Goal: Information Seeking & Learning: Find specific page/section

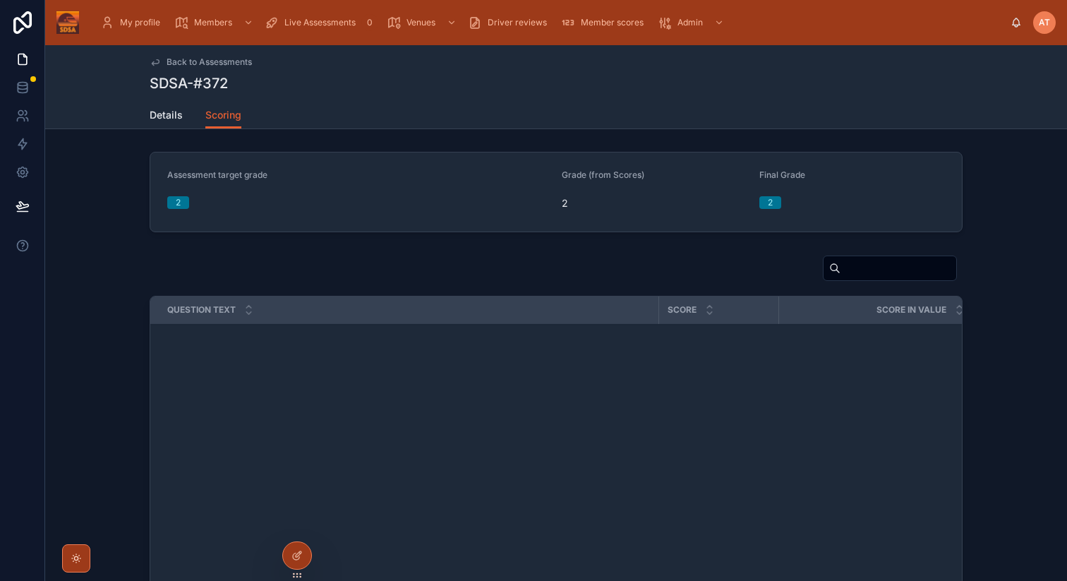
scroll to position [4940, 0]
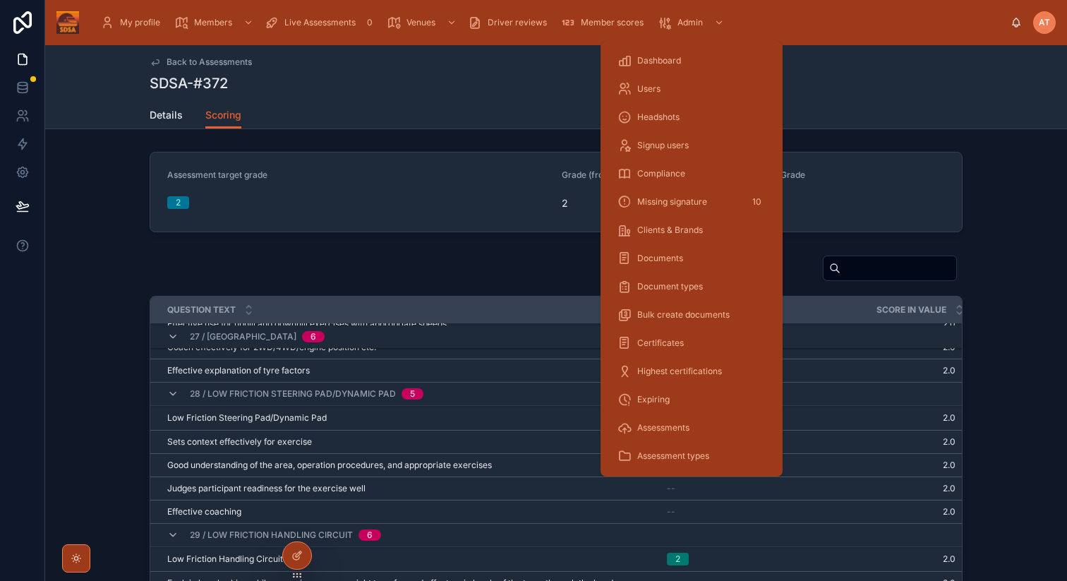
click at [665, 89] on div "Users" at bounding box center [692, 89] width 148 height 23
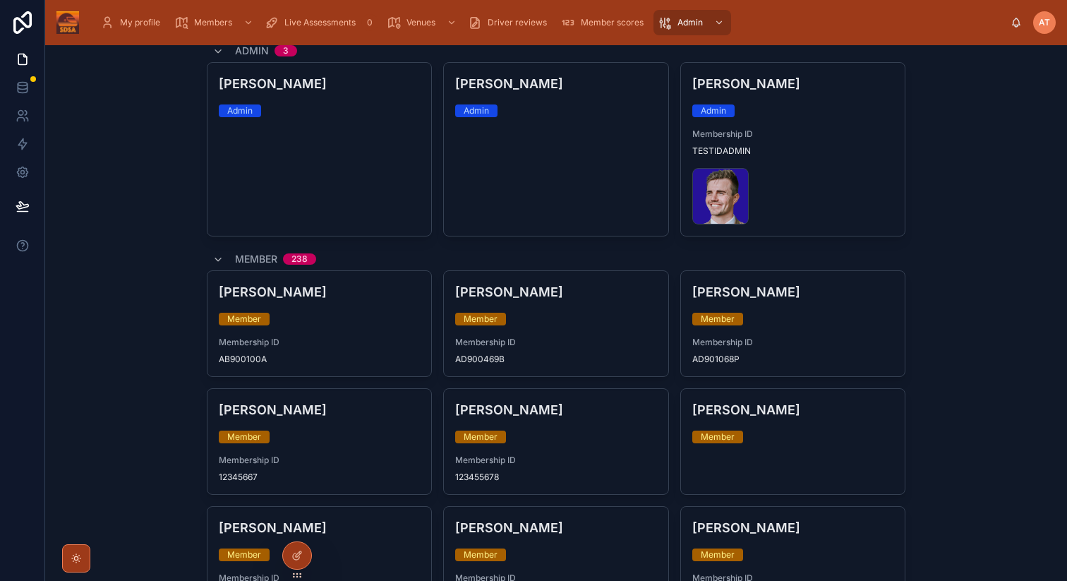
scroll to position [162, 0]
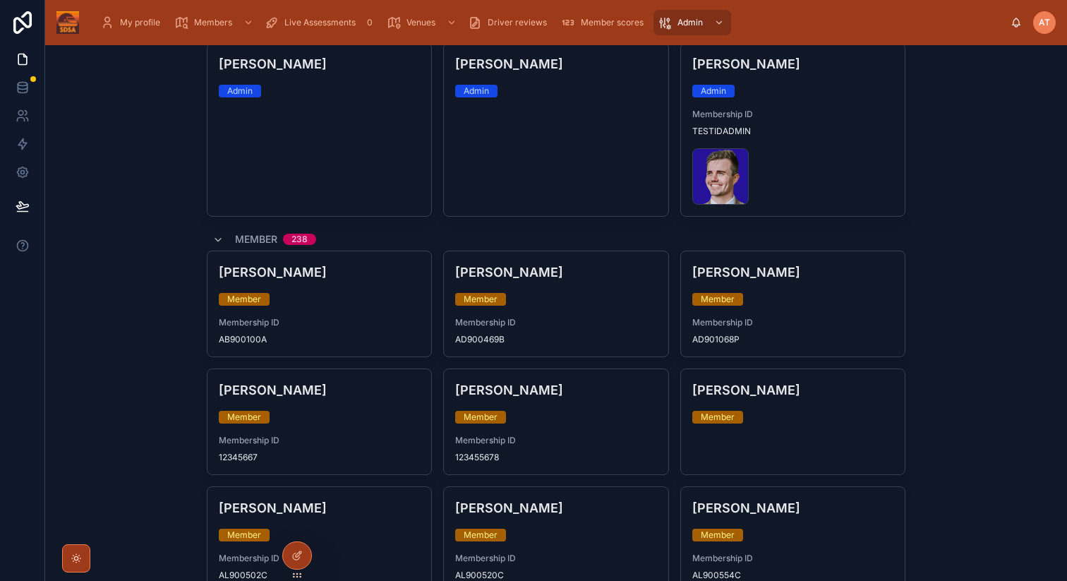
click at [821, 315] on div "[PERSON_NAME] Member Membership ID AD901068P" at bounding box center [793, 303] width 224 height 105
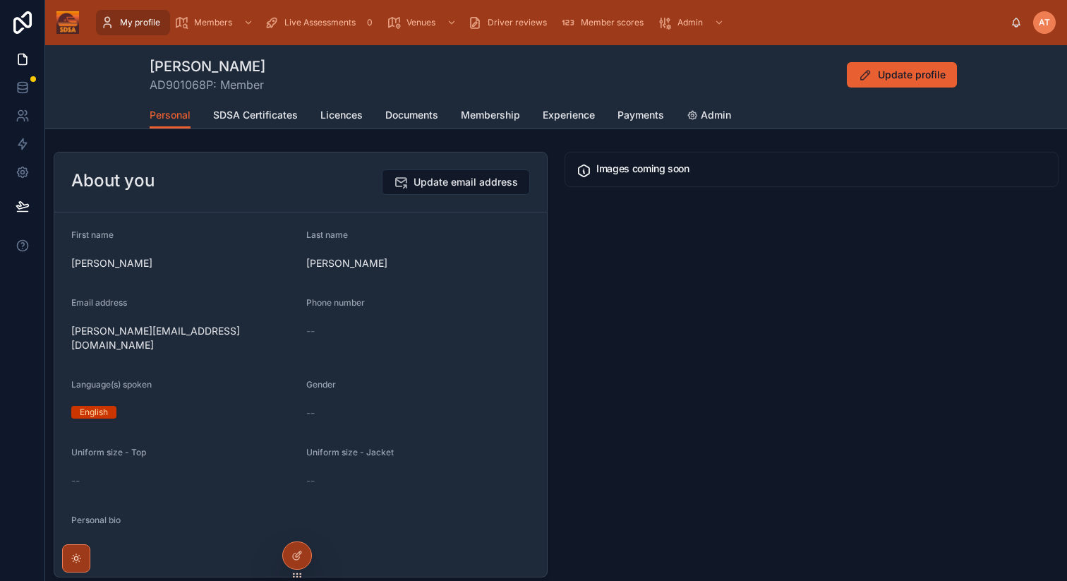
click at [414, 119] on span "Documents" at bounding box center [411, 115] width 53 height 14
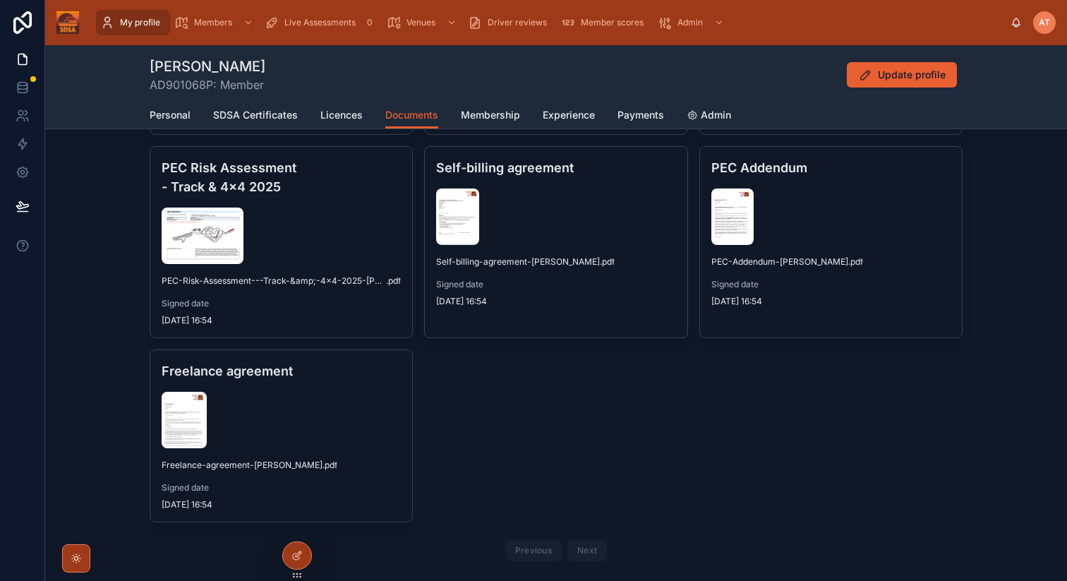
scroll to position [356, 0]
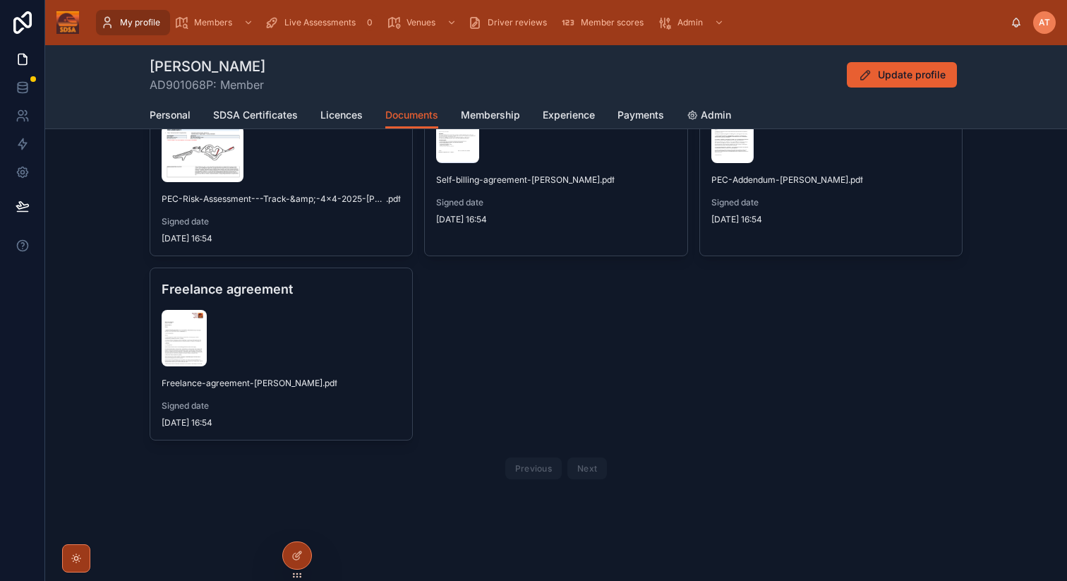
click at [264, 323] on div at bounding box center [281, 338] width 239 height 56
click at [250, 385] on span "Freelance-agreement-[PERSON_NAME]" at bounding box center [242, 383] width 161 height 11
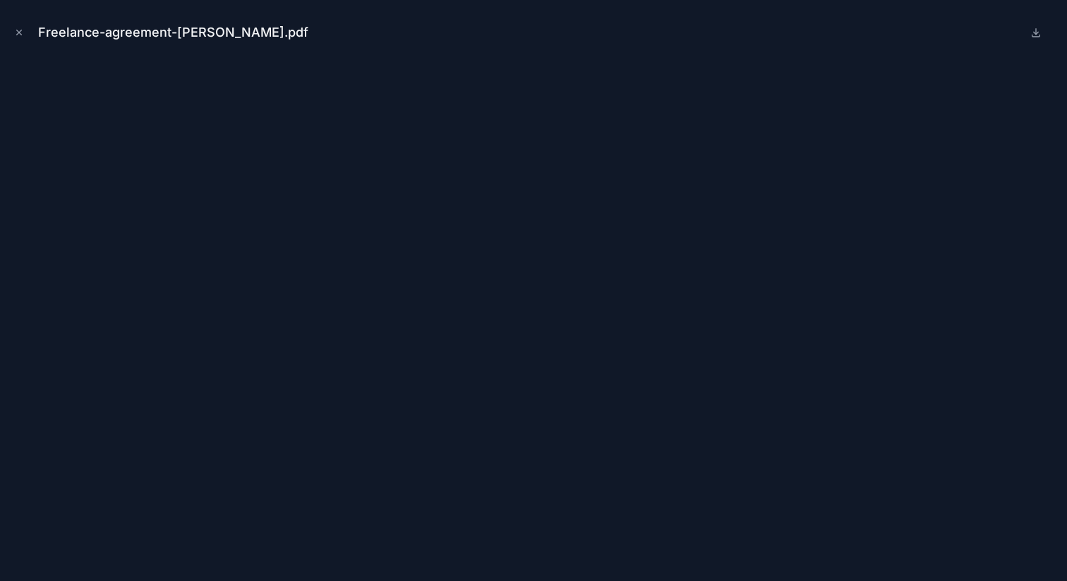
click at [16, 35] on icon "Close modal" at bounding box center [19, 33] width 10 height 10
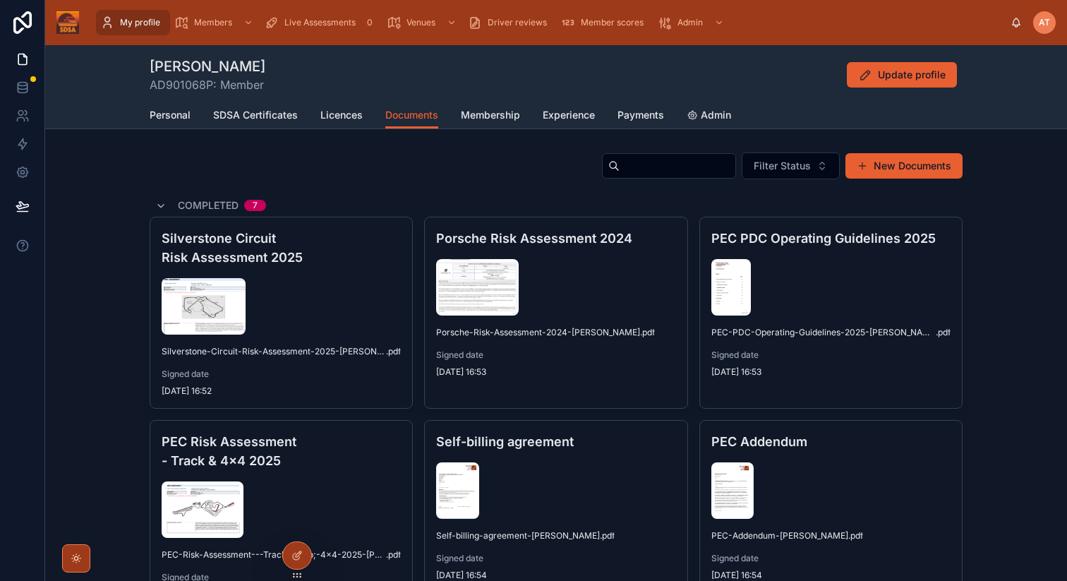
click at [347, 115] on span "Licences" at bounding box center [341, 115] width 42 height 14
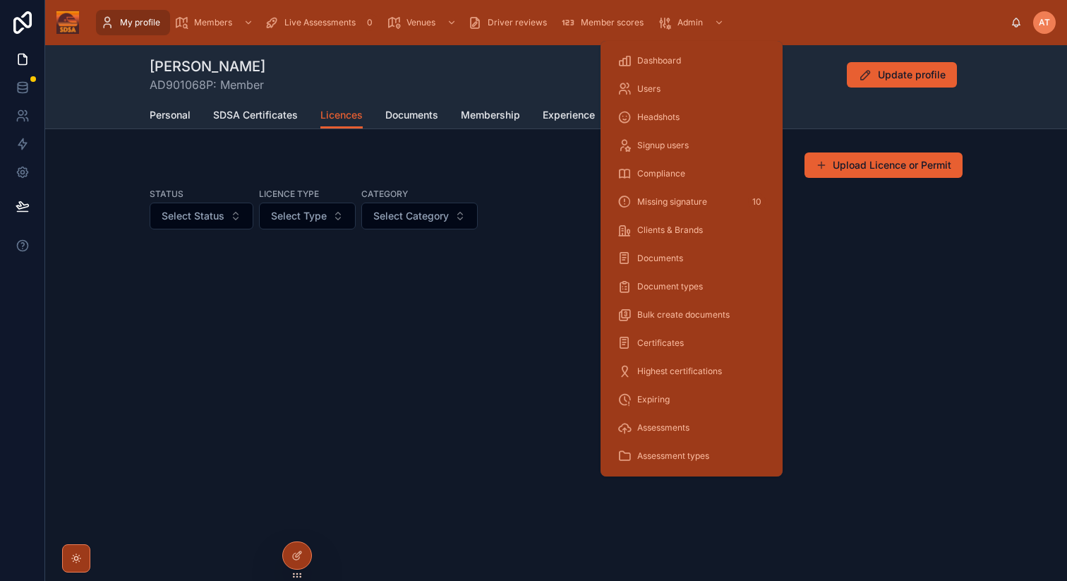
click at [661, 89] on div "Users" at bounding box center [692, 89] width 148 height 23
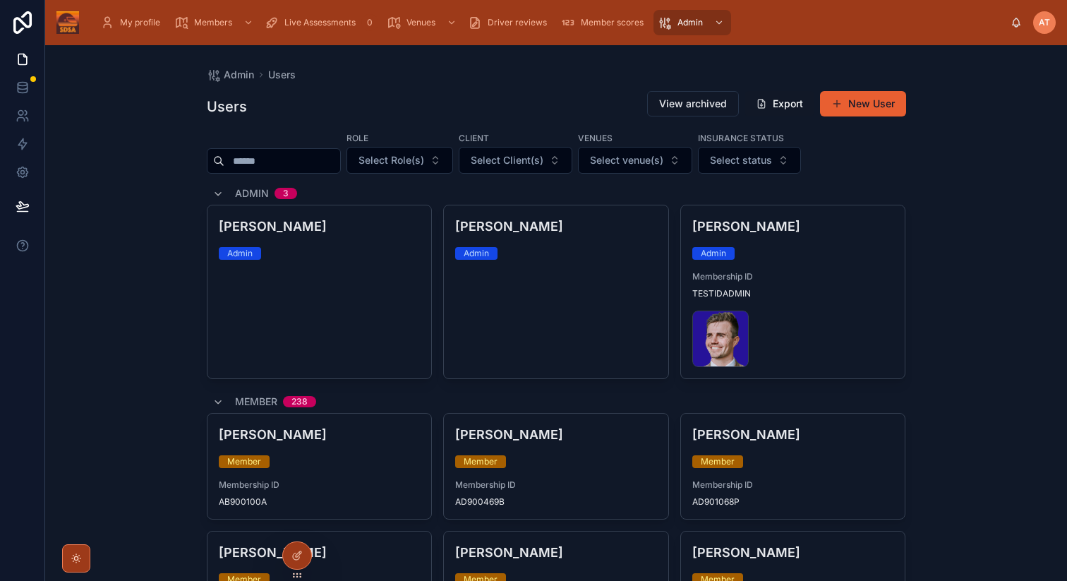
click at [269, 166] on input "text" at bounding box center [282, 161] width 116 height 20
type input "*****"
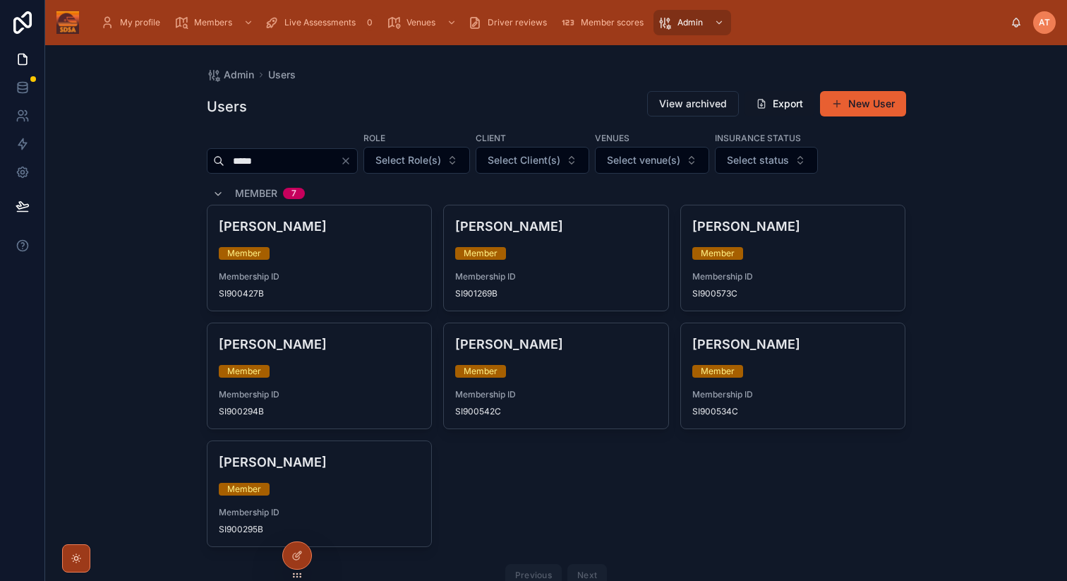
click at [272, 378] on div "[PERSON_NAME] Member Membership ID SI900294B" at bounding box center [319, 375] width 224 height 105
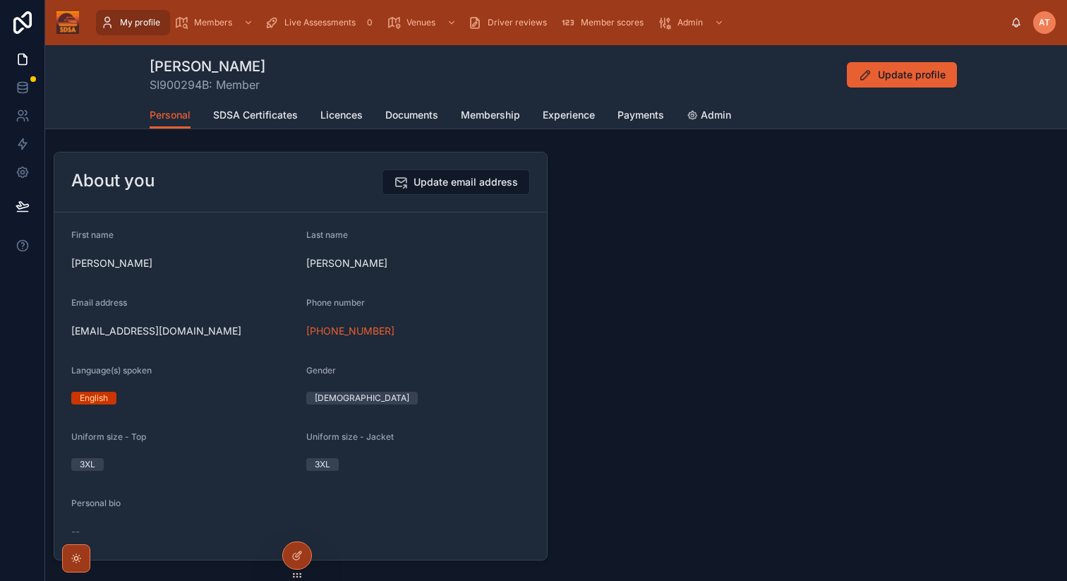
click at [335, 116] on span "Licences" at bounding box center [341, 115] width 42 height 14
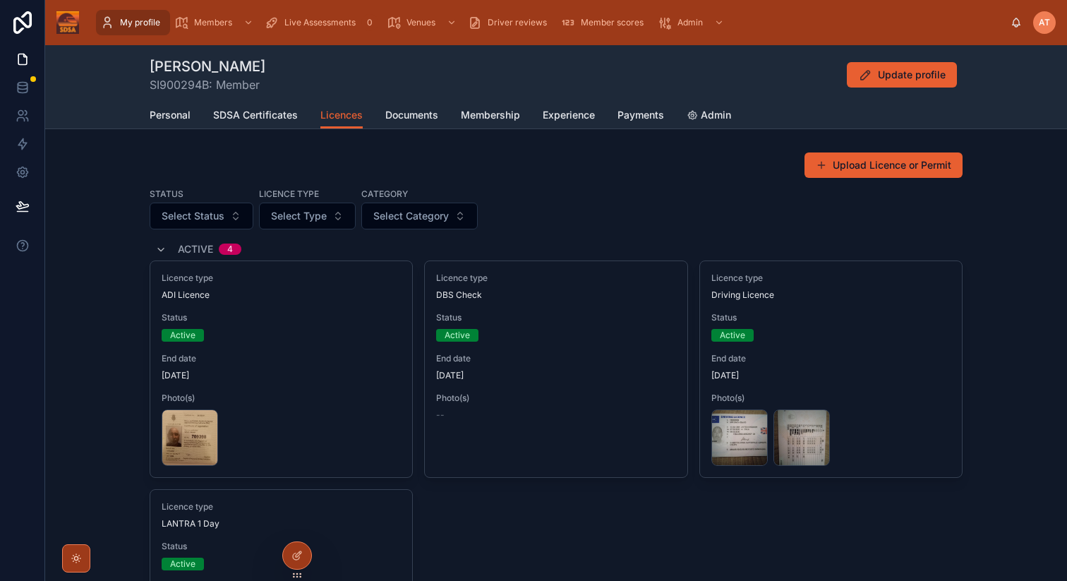
click at [407, 116] on span "Documents" at bounding box center [411, 115] width 53 height 14
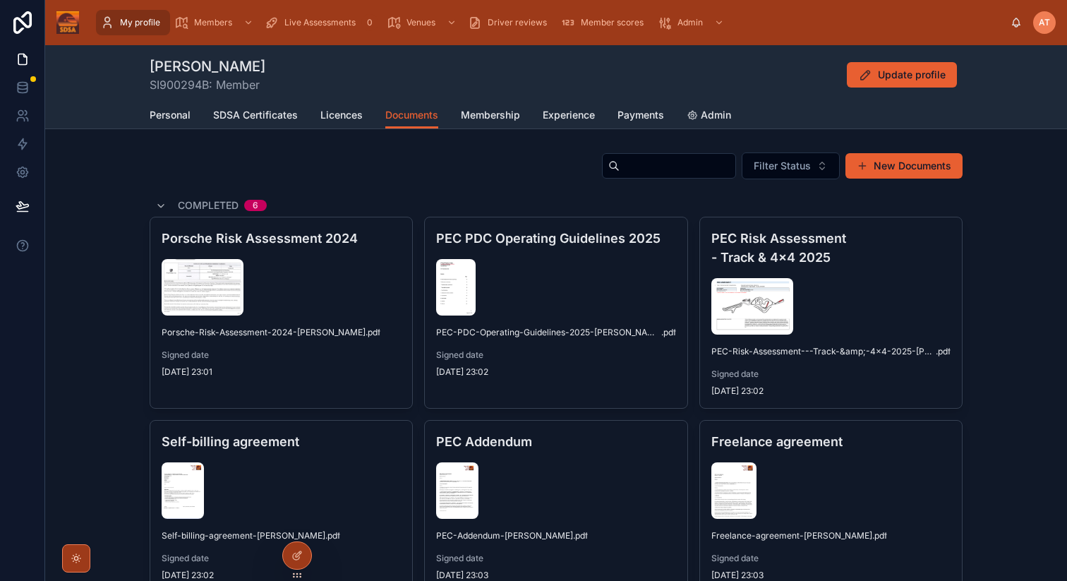
click at [342, 117] on span "Licences" at bounding box center [341, 115] width 42 height 14
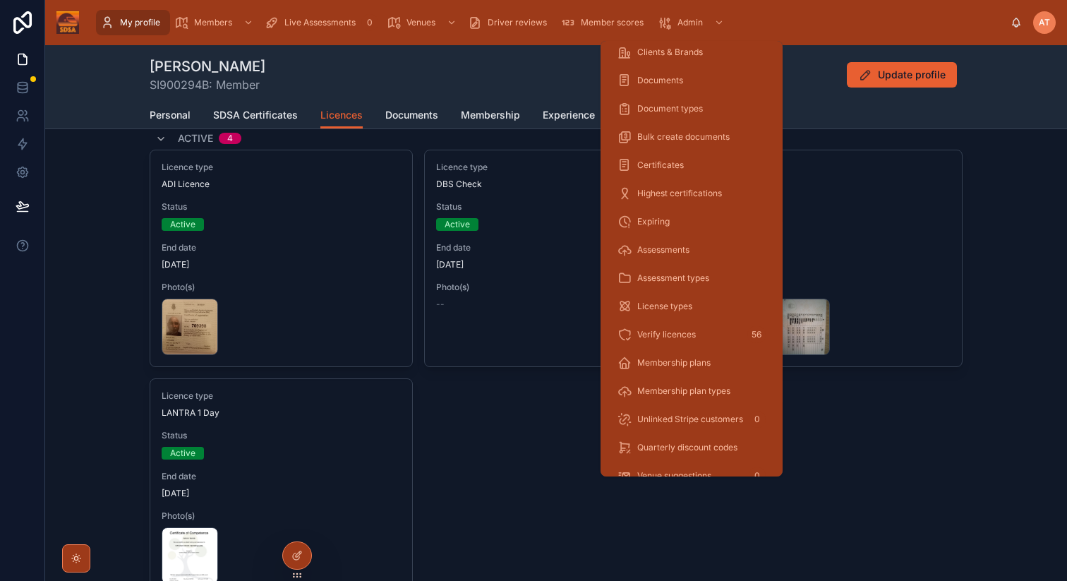
scroll to position [168, 0]
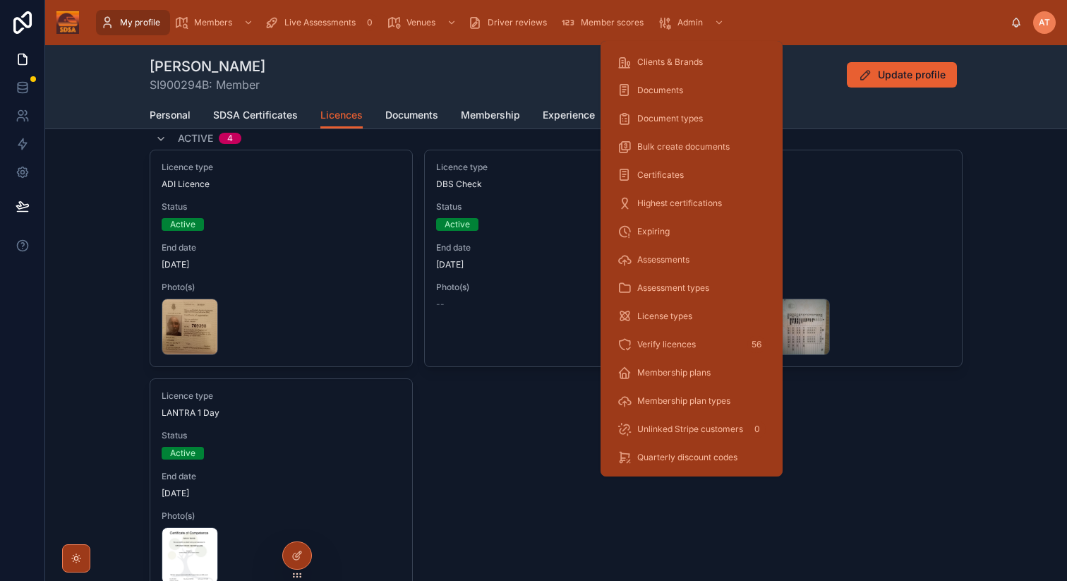
click at [664, 342] on span "Verify licences" at bounding box center [666, 344] width 59 height 11
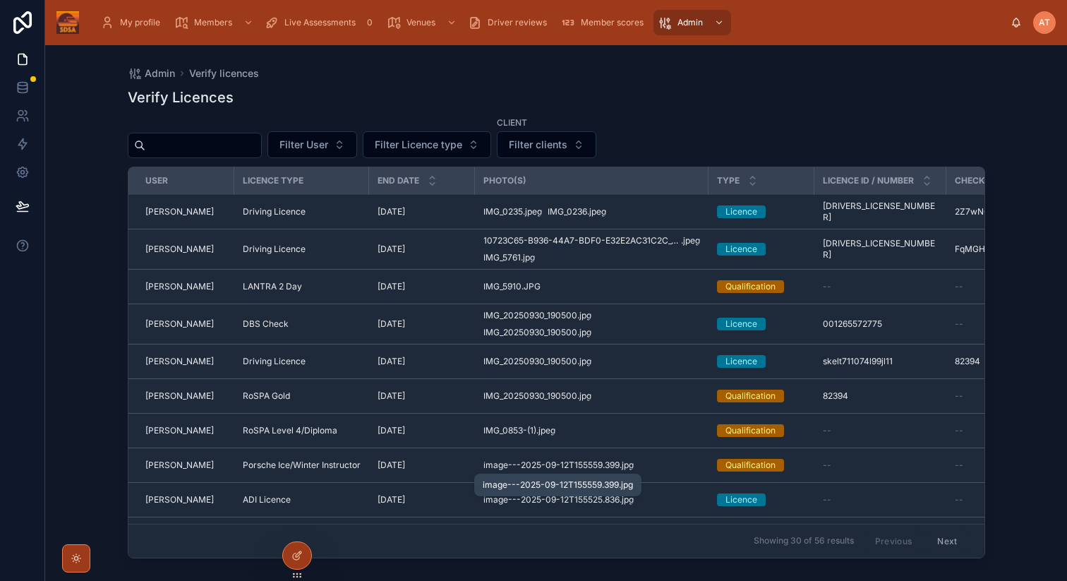
click at [542, 462] on span "image---2025-09-12T155559.399" at bounding box center [551, 464] width 136 height 11
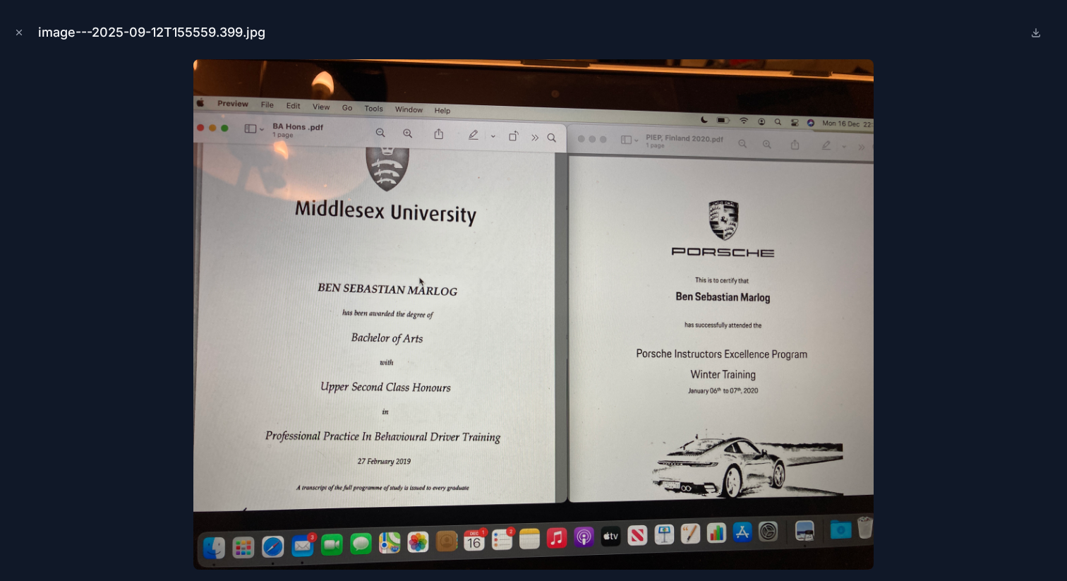
click at [18, 34] on icon "Close modal" at bounding box center [19, 33] width 10 height 10
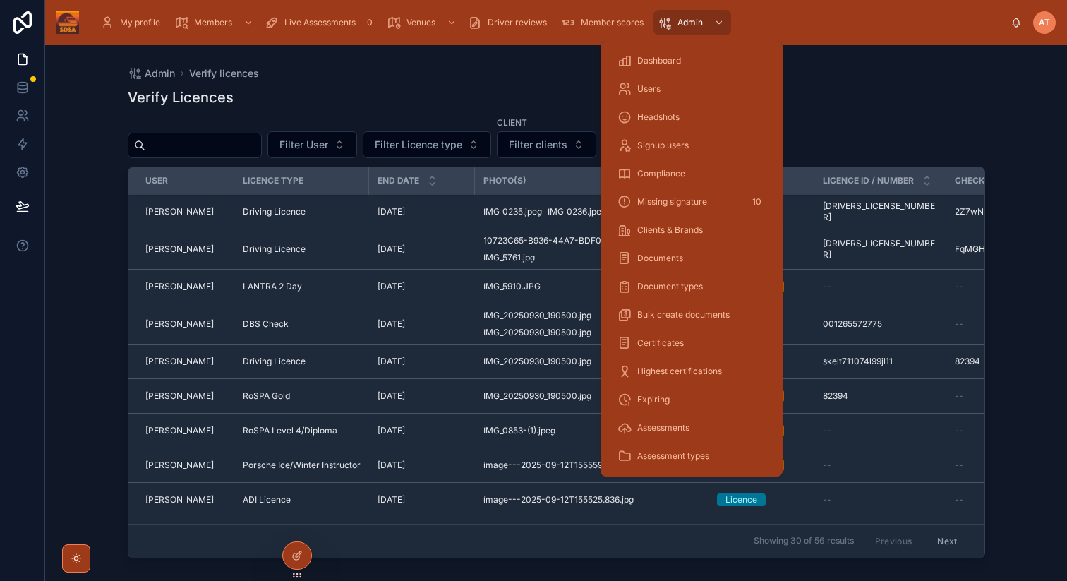
click at [659, 66] on span "Dashboard" at bounding box center [659, 60] width 44 height 11
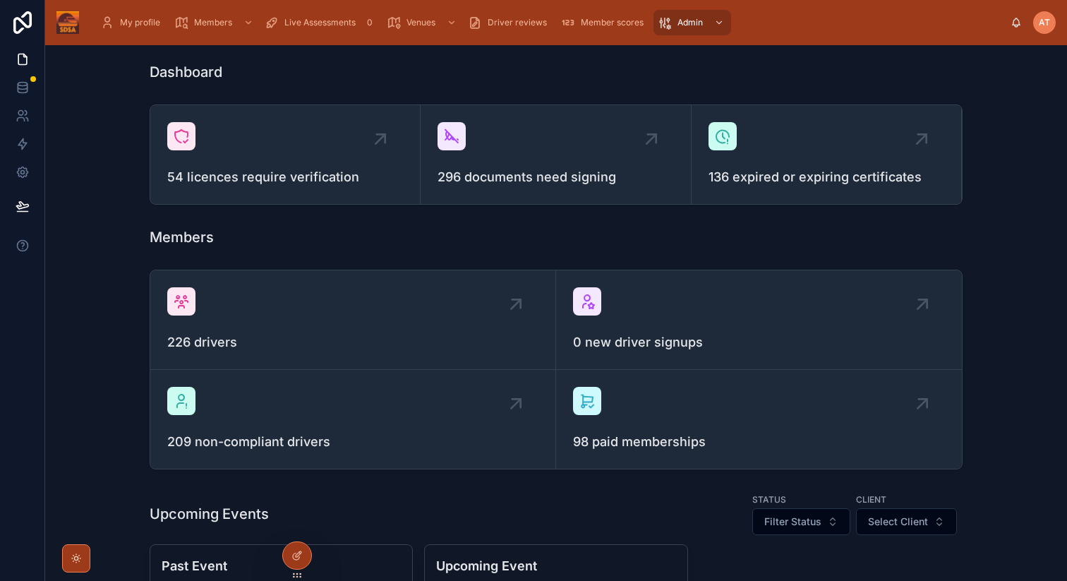
click at [0, 0] on icon at bounding box center [0, 0] width 0 height 0
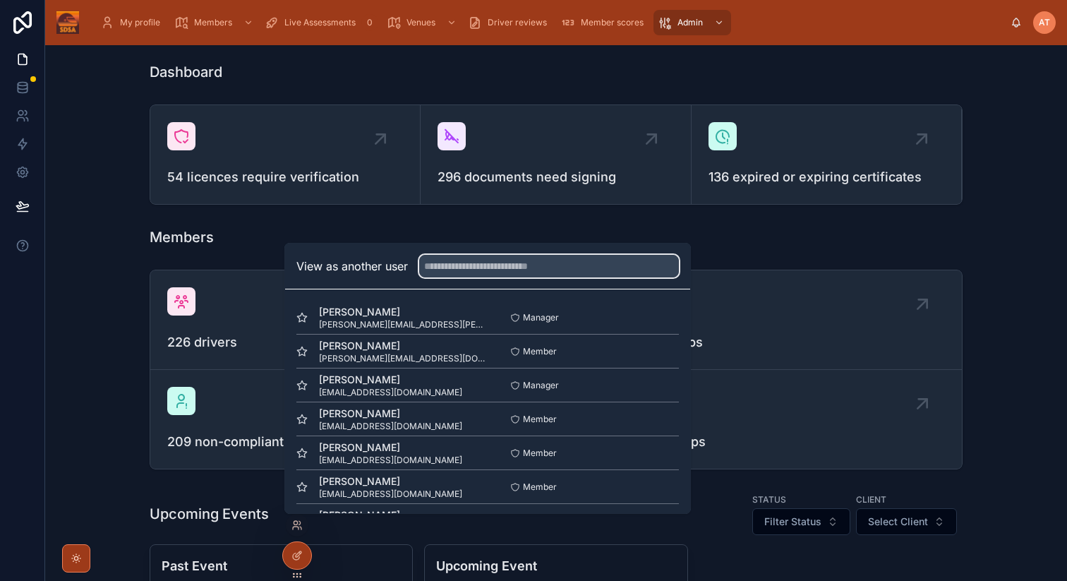
click at [472, 270] on input "text" at bounding box center [549, 266] width 260 height 23
type input "*********"
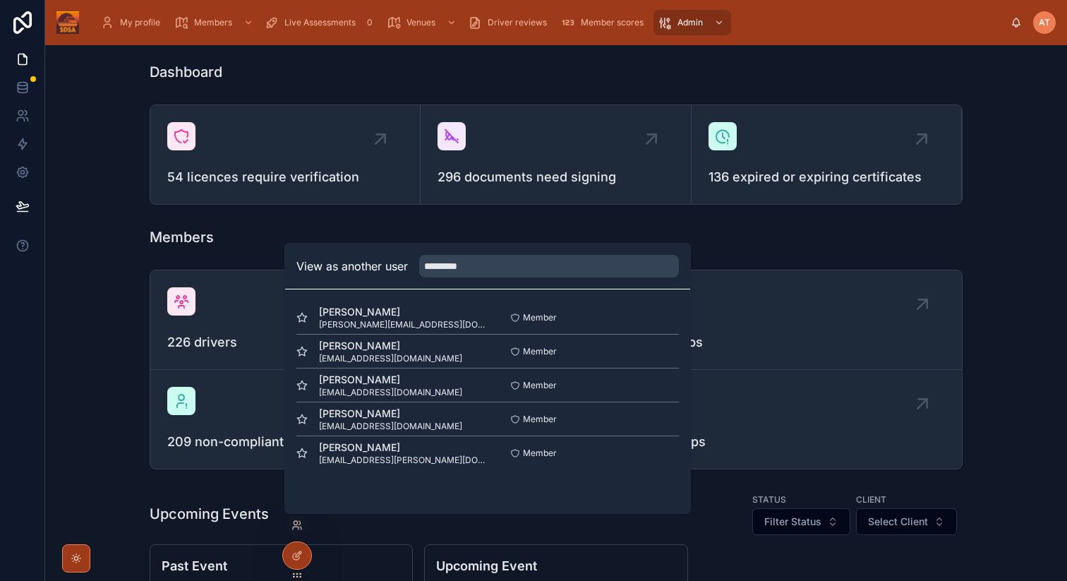
click at [0, 0] on button "Select" at bounding box center [0, 0] width 0 height 0
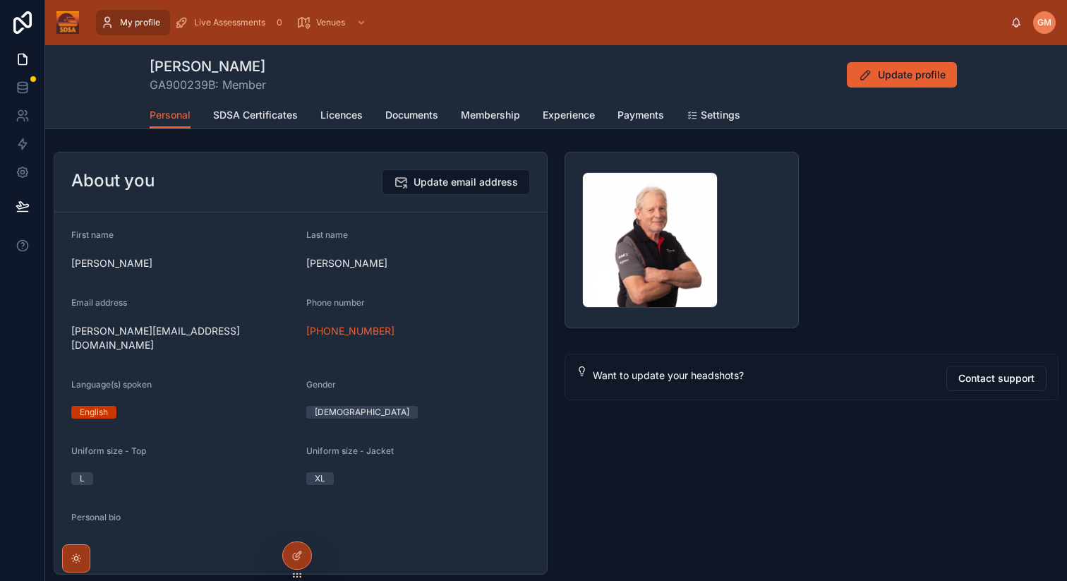
click at [0, 0] on icon at bounding box center [0, 0] width 0 height 0
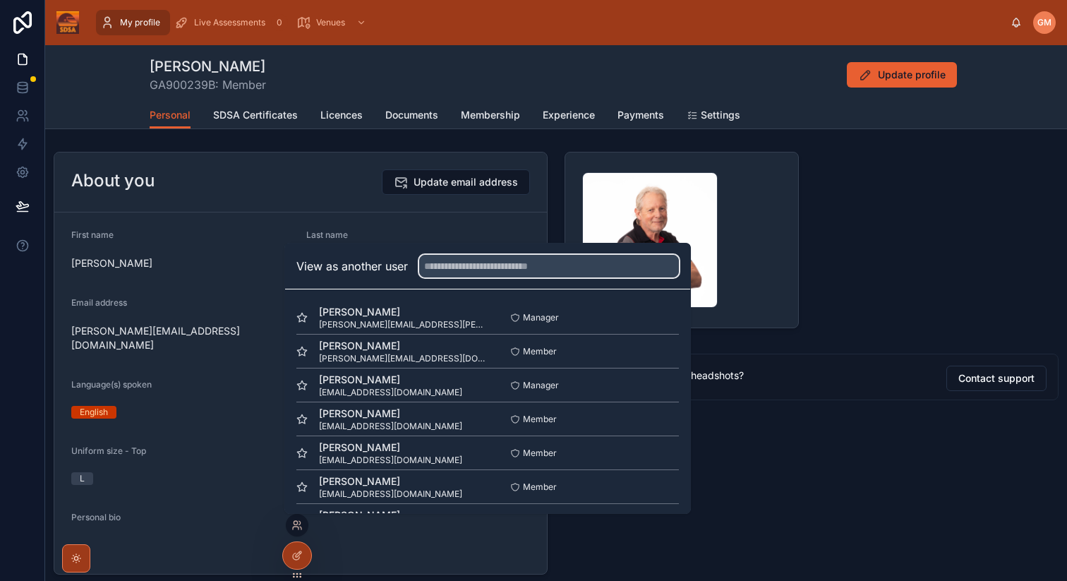
click at [490, 270] on input "text" at bounding box center [549, 266] width 260 height 23
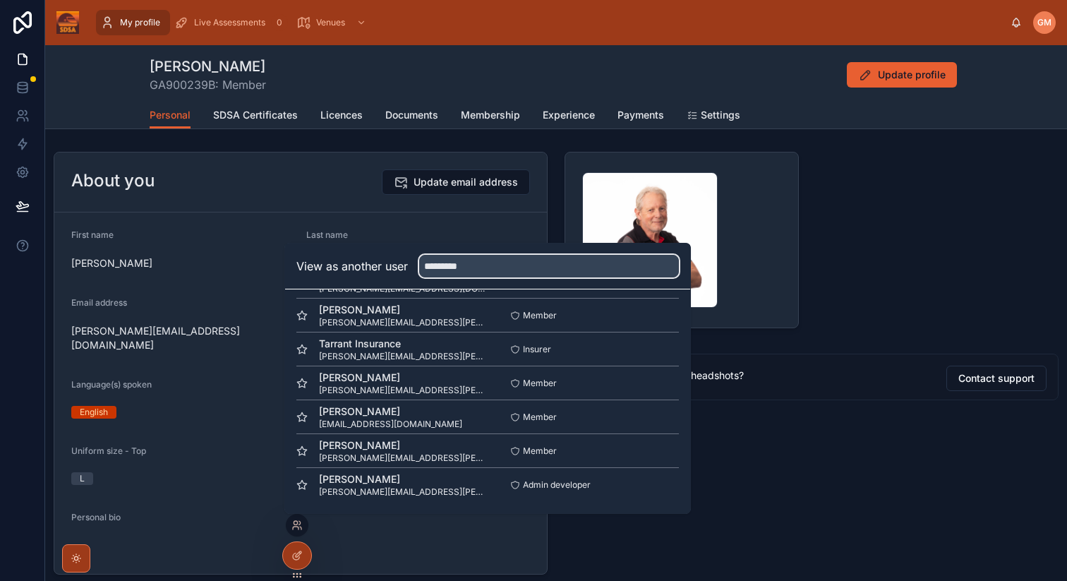
type input "*********"
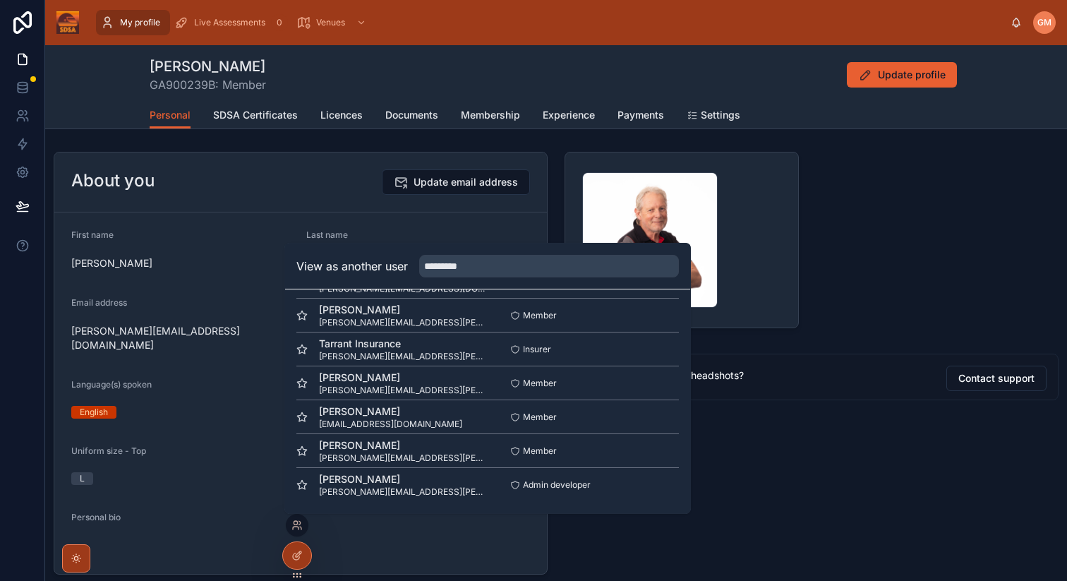
click at [0, 0] on button "Select" at bounding box center [0, 0] width 0 height 0
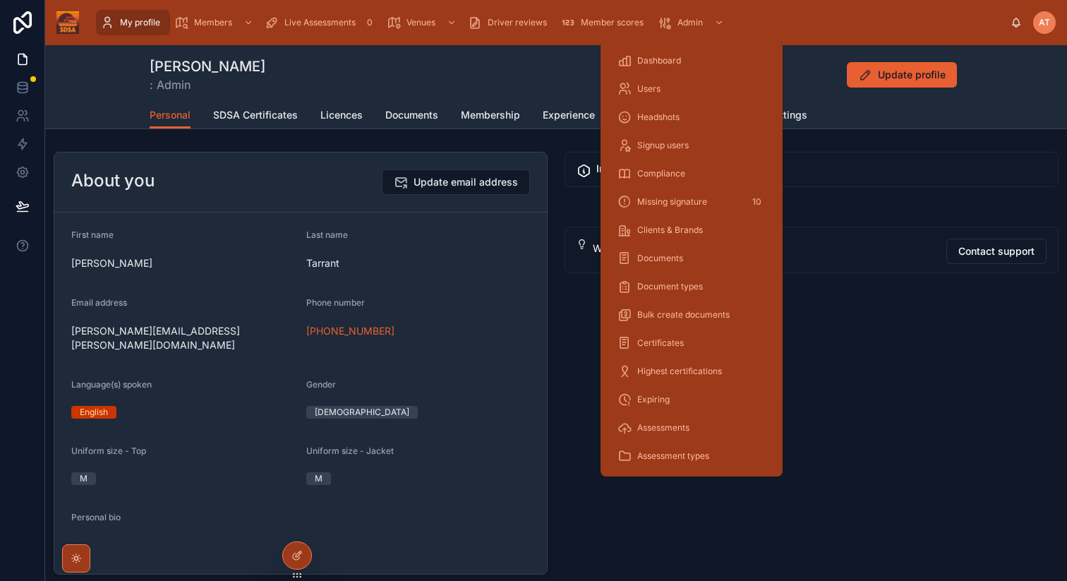
click at [663, 56] on span "Dashboard" at bounding box center [659, 60] width 44 height 11
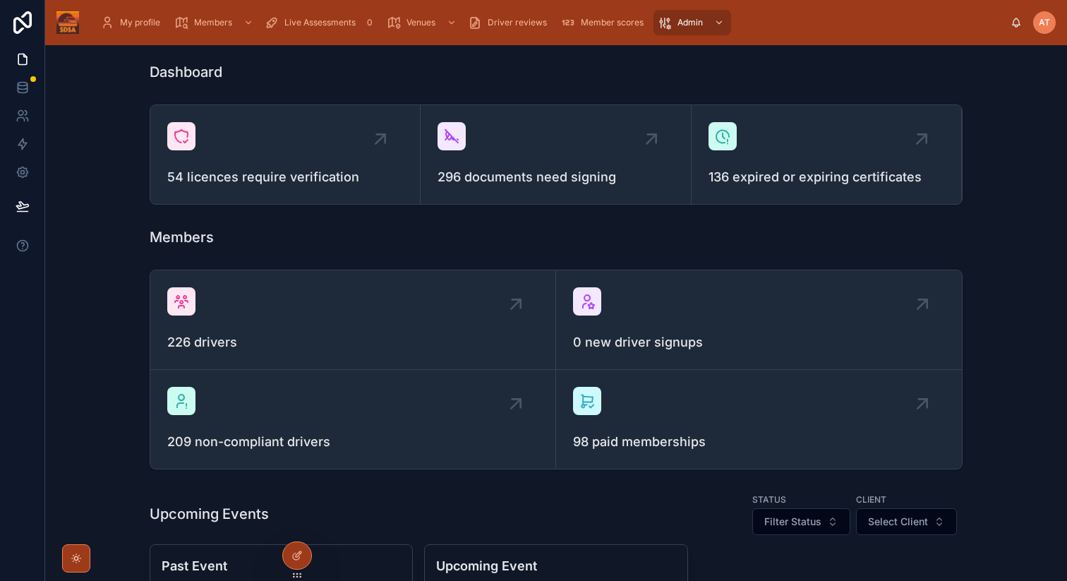
click at [517, 22] on span "Driver reviews" at bounding box center [517, 22] width 59 height 11
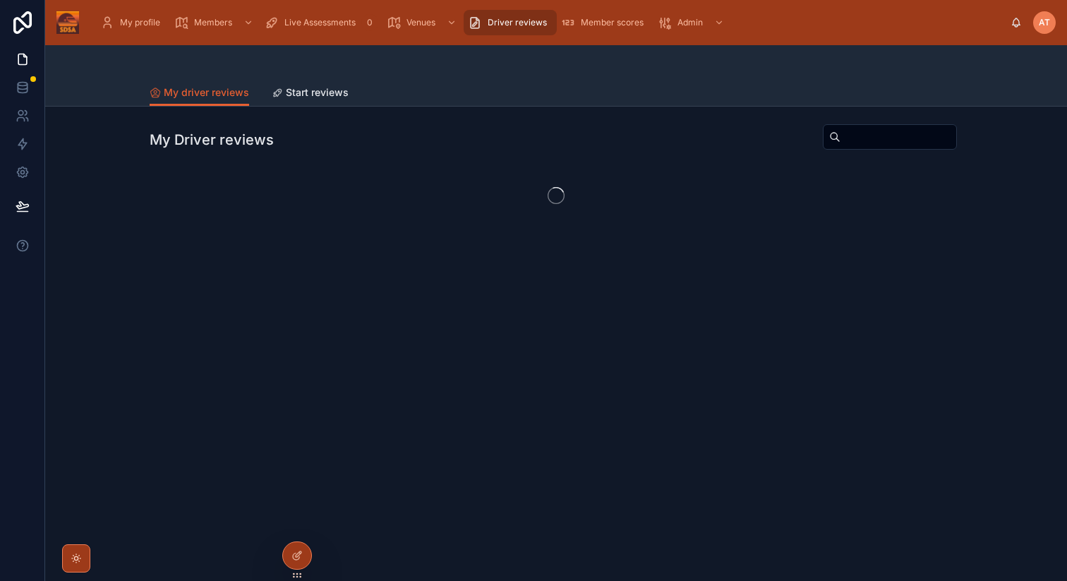
click at [307, 95] on span "Start reviews" at bounding box center [317, 92] width 63 height 14
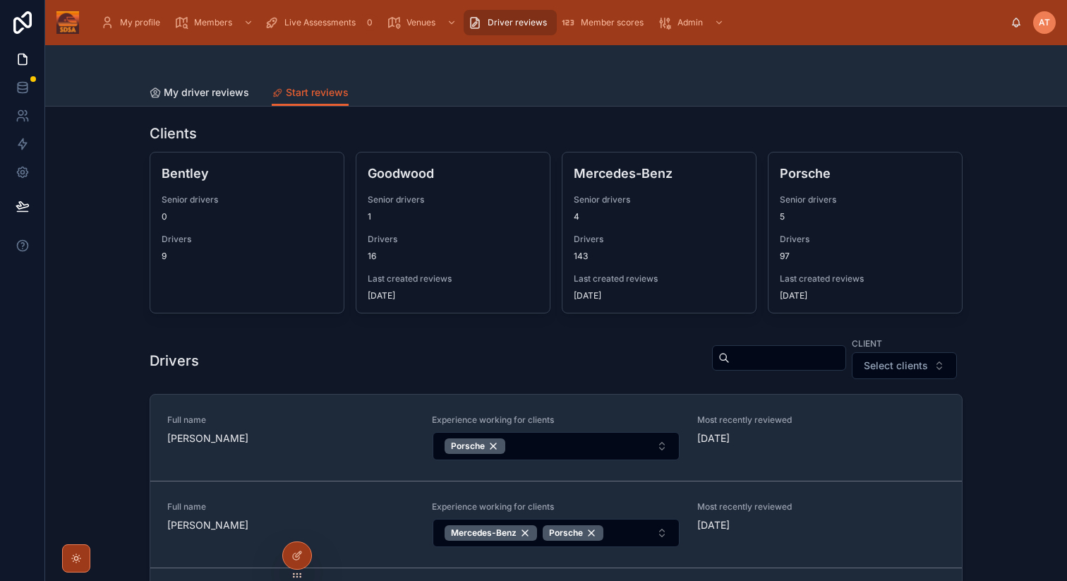
click at [204, 90] on span "My driver reviews" at bounding box center [206, 92] width 85 height 14
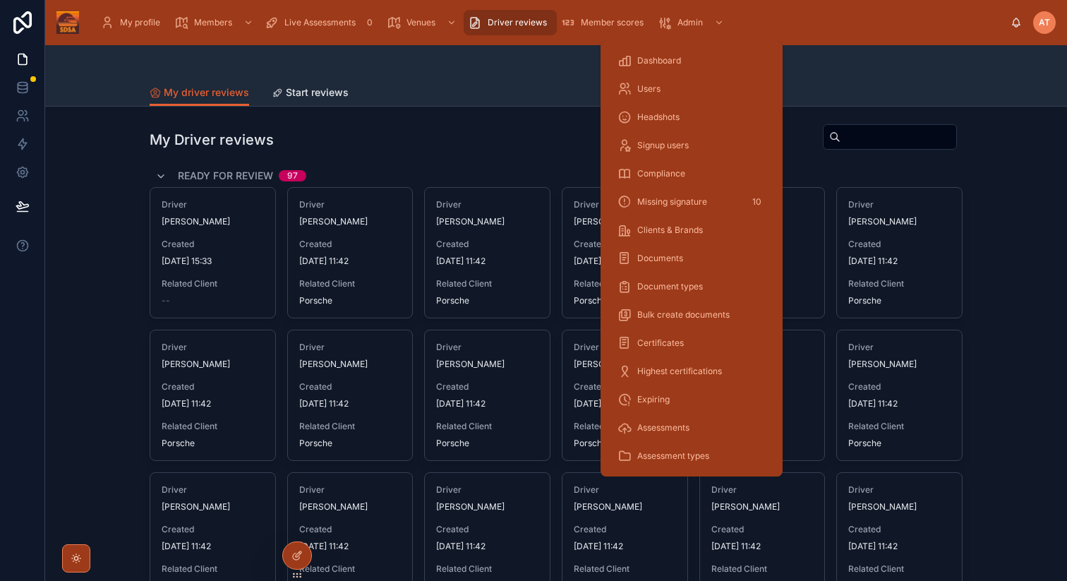
click at [682, 27] on span "Admin" at bounding box center [690, 22] width 25 height 11
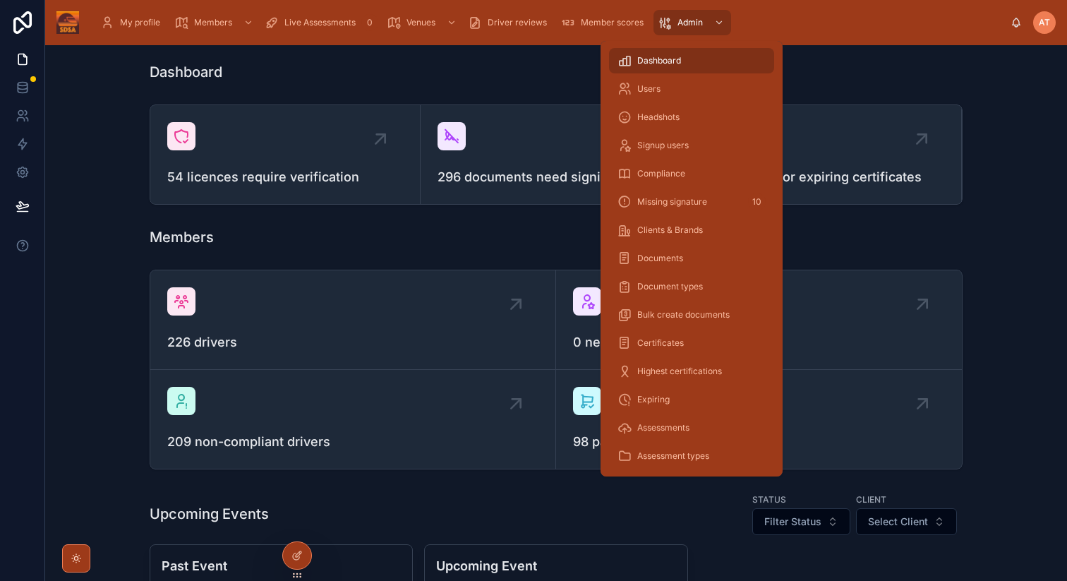
click at [656, 85] on span "Users" at bounding box center [648, 88] width 23 height 11
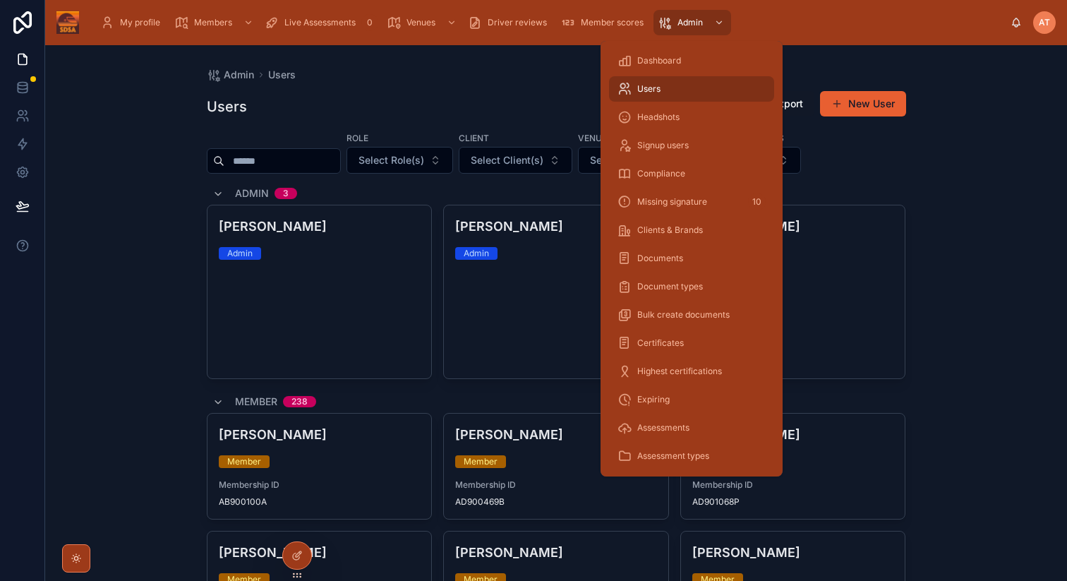
click at [260, 158] on input "text" at bounding box center [282, 161] width 116 height 20
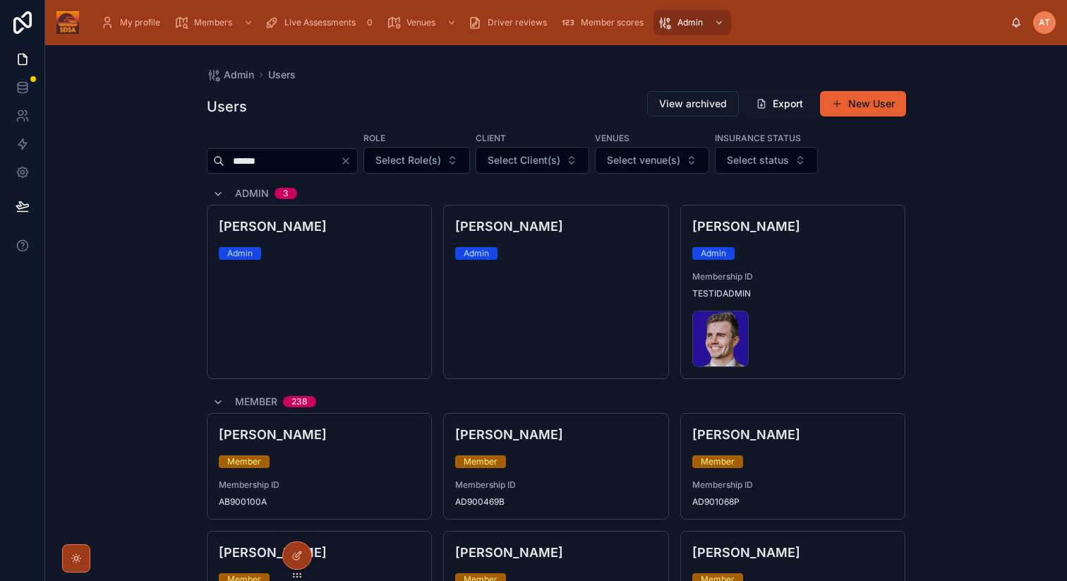
type input "******"
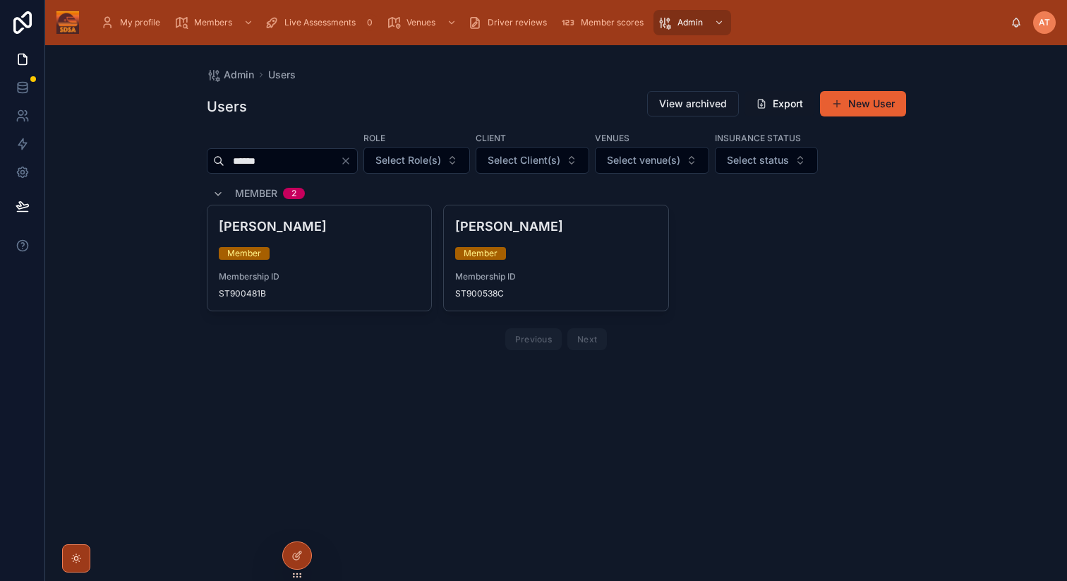
click at [604, 257] on div "Member" at bounding box center [556, 253] width 202 height 13
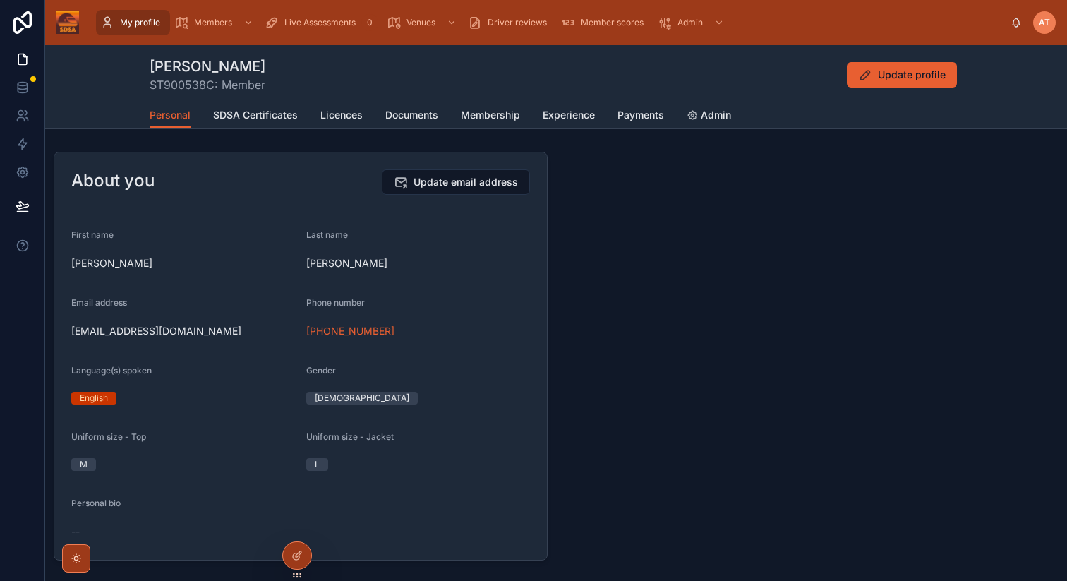
click at [886, 74] on span "Update profile" at bounding box center [912, 75] width 68 height 14
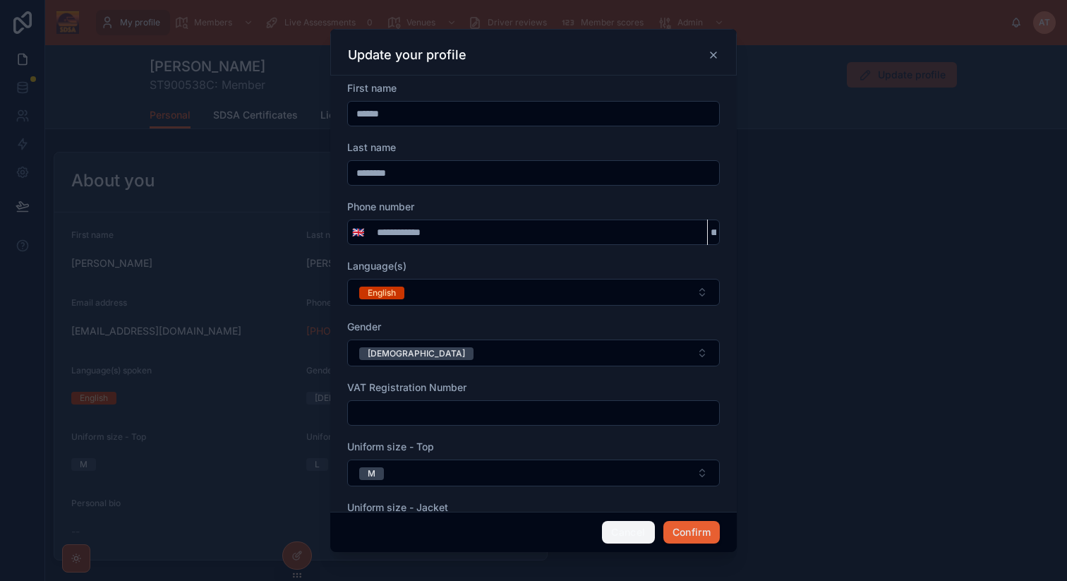
click at [625, 531] on button "Cancel" at bounding box center [628, 532] width 52 height 23
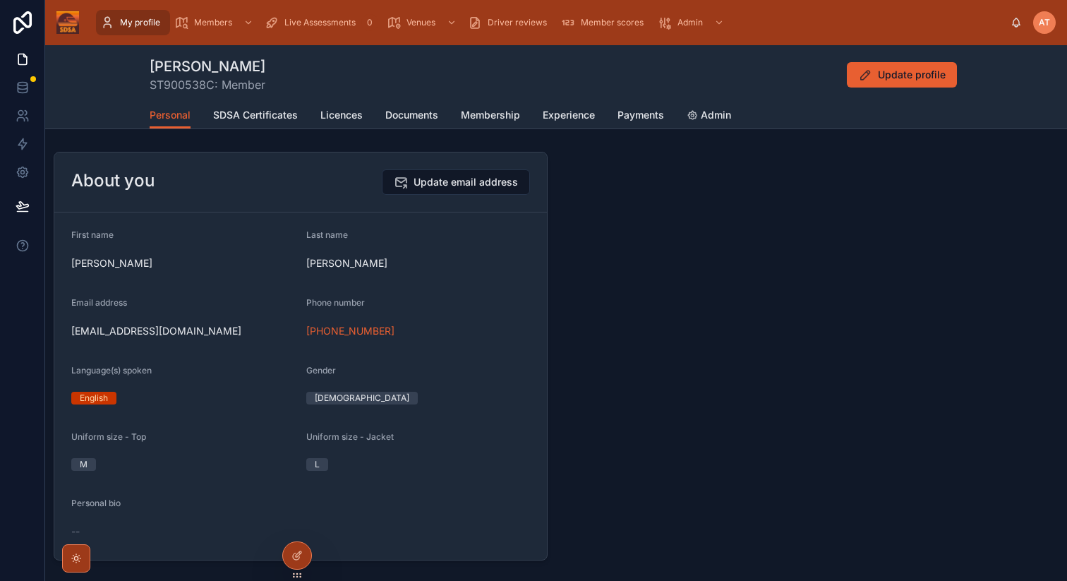
click at [259, 127] on link "SDSA Certificates" at bounding box center [255, 116] width 85 height 28
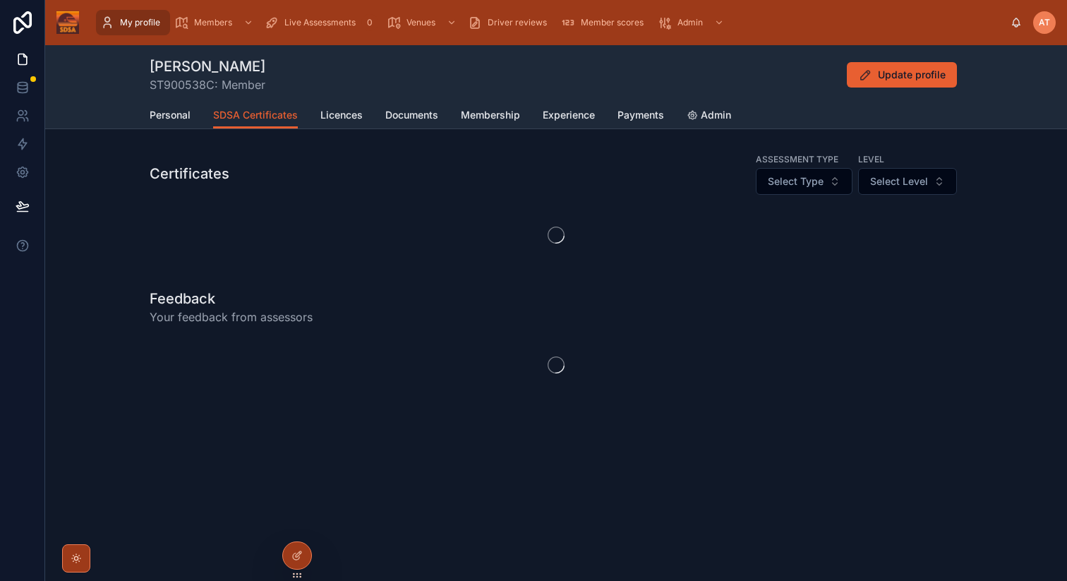
click at [259, 108] on span "SDSA Certificates" at bounding box center [255, 115] width 85 height 14
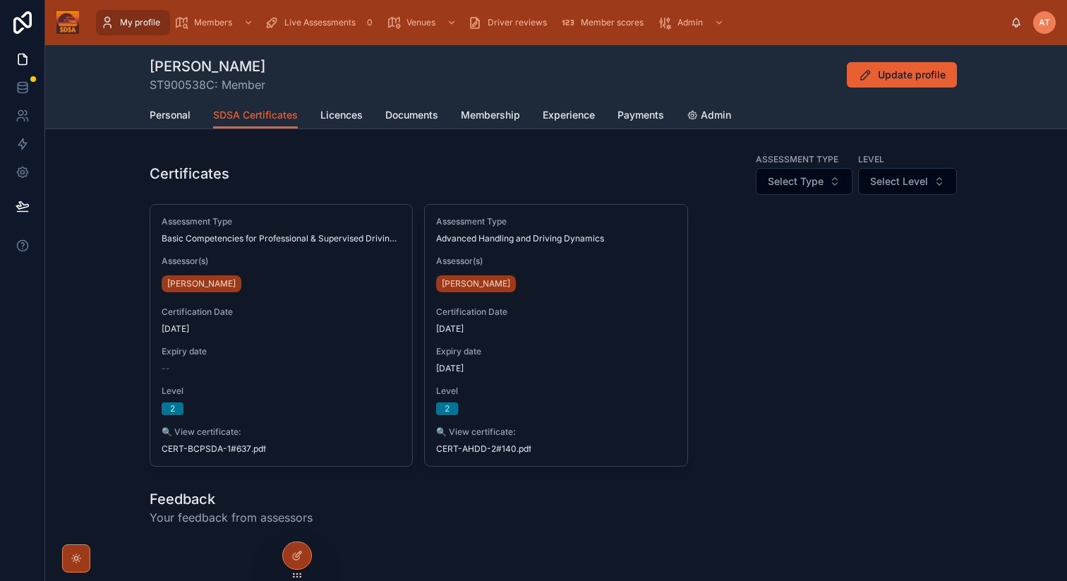
click at [167, 112] on span "Personal" at bounding box center [170, 115] width 41 height 14
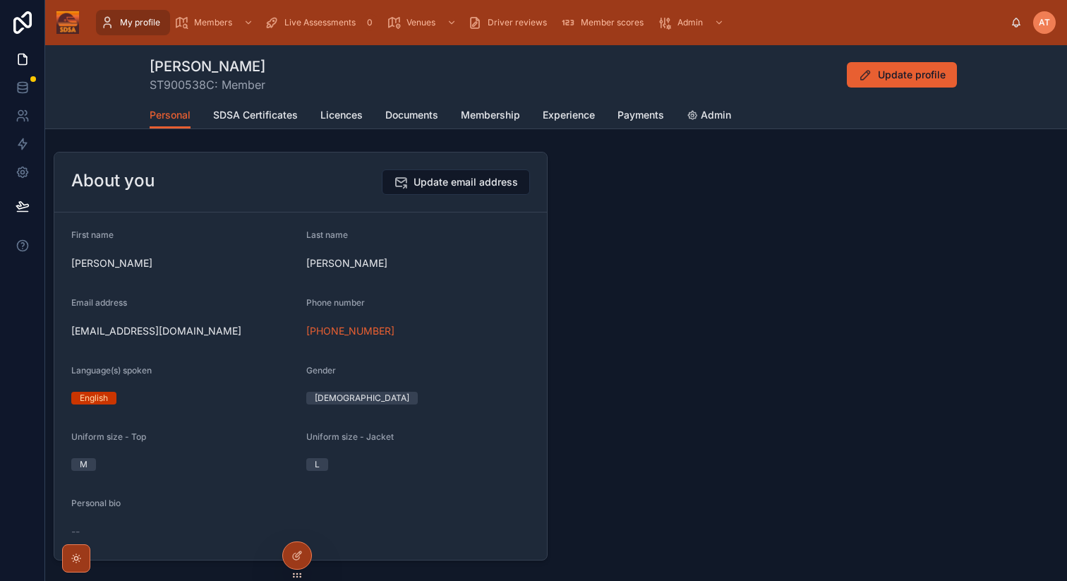
click at [562, 119] on span "Experience" at bounding box center [569, 115] width 52 height 14
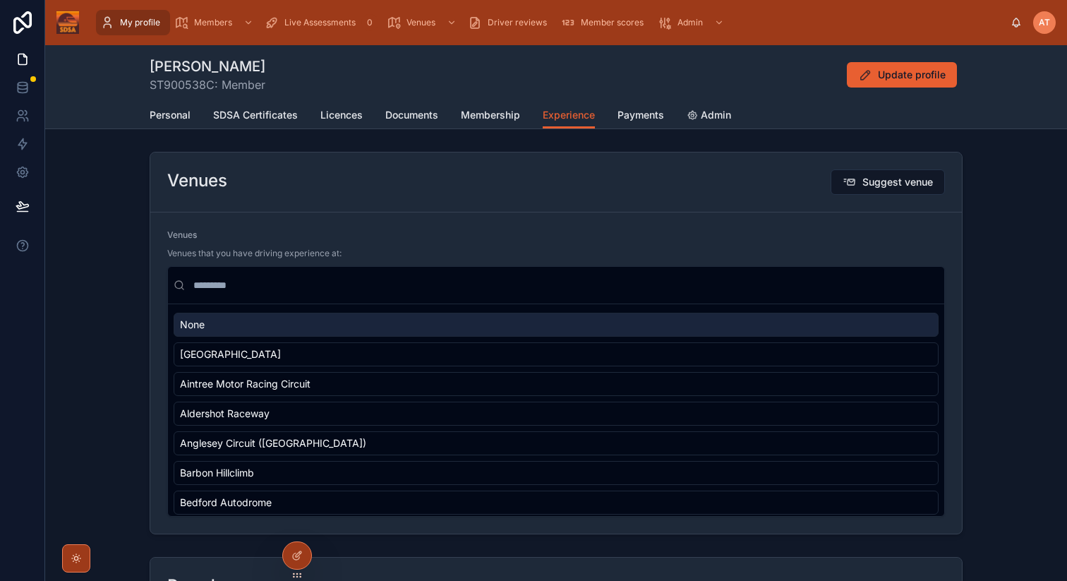
click at [179, 114] on span "Personal" at bounding box center [170, 115] width 41 height 14
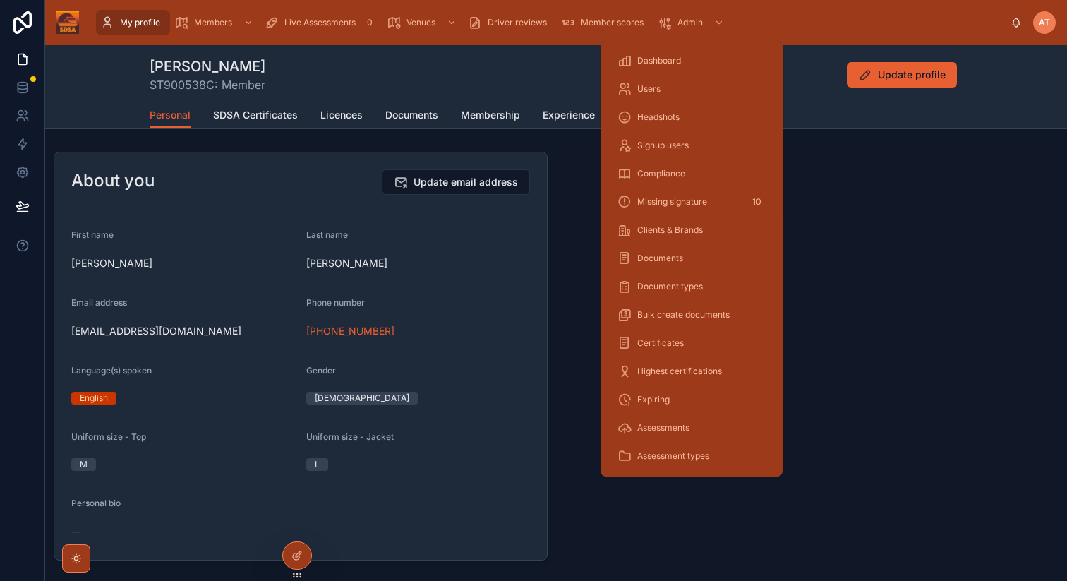
click at [655, 63] on span "Dashboard" at bounding box center [659, 60] width 44 height 11
